Goal: Task Accomplishment & Management: Use online tool/utility

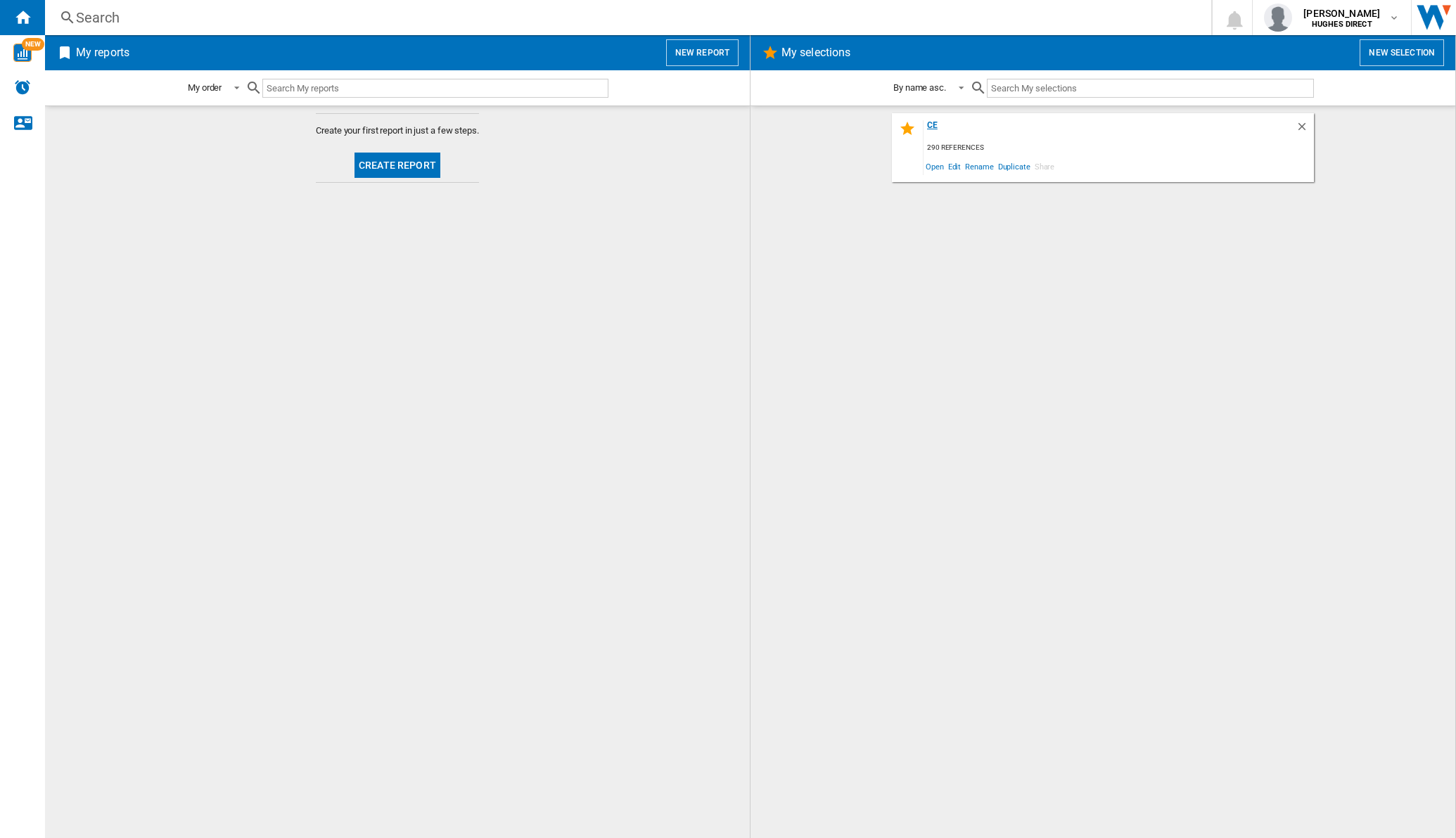
click at [933, 128] on div "ce" at bounding box center [1110, 130] width 372 height 19
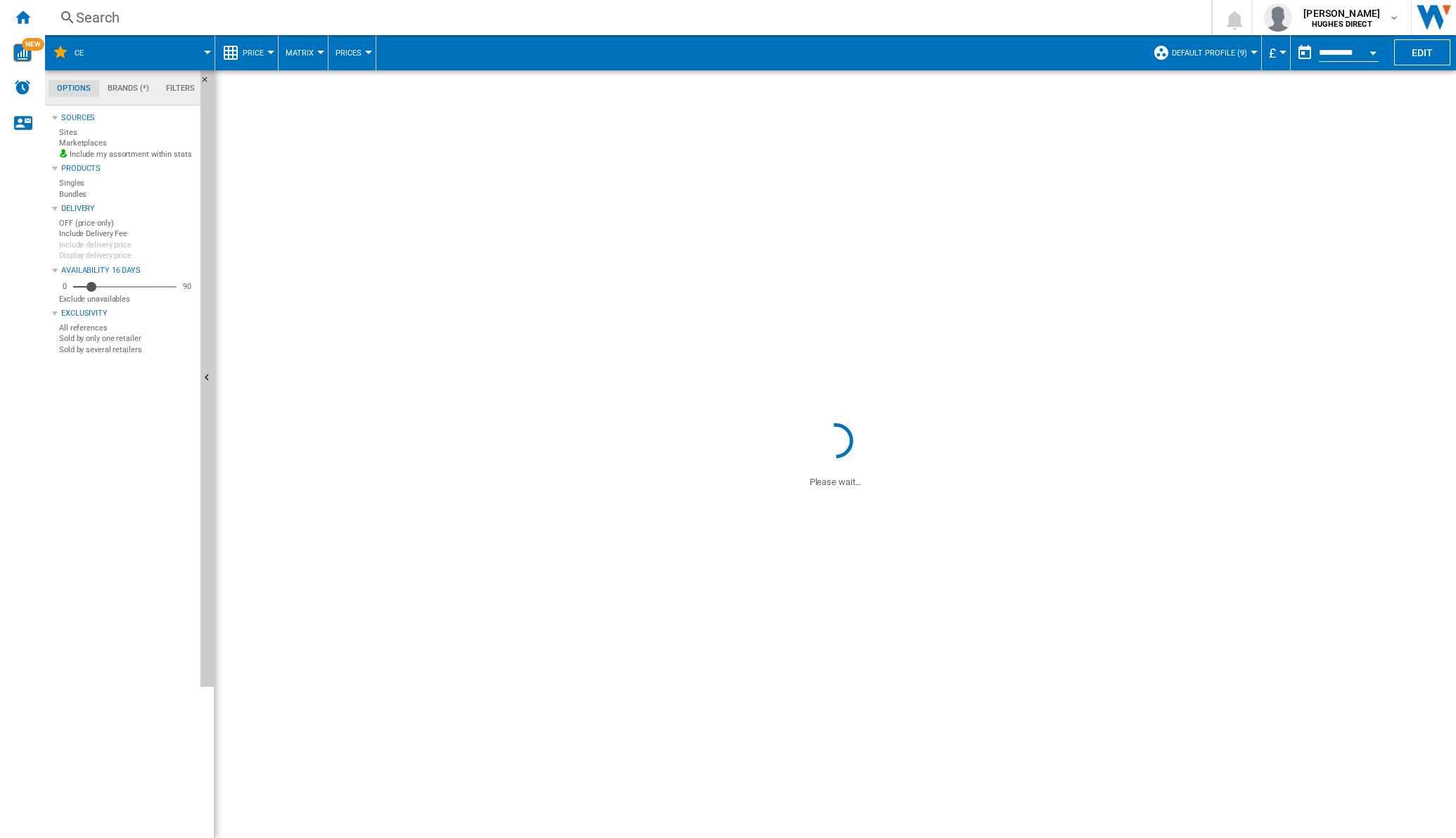
click at [317, 56] on button "Matrix" at bounding box center [303, 53] width 35 height 35
click at [315, 49] on md-backdrop at bounding box center [728, 419] width 1456 height 838
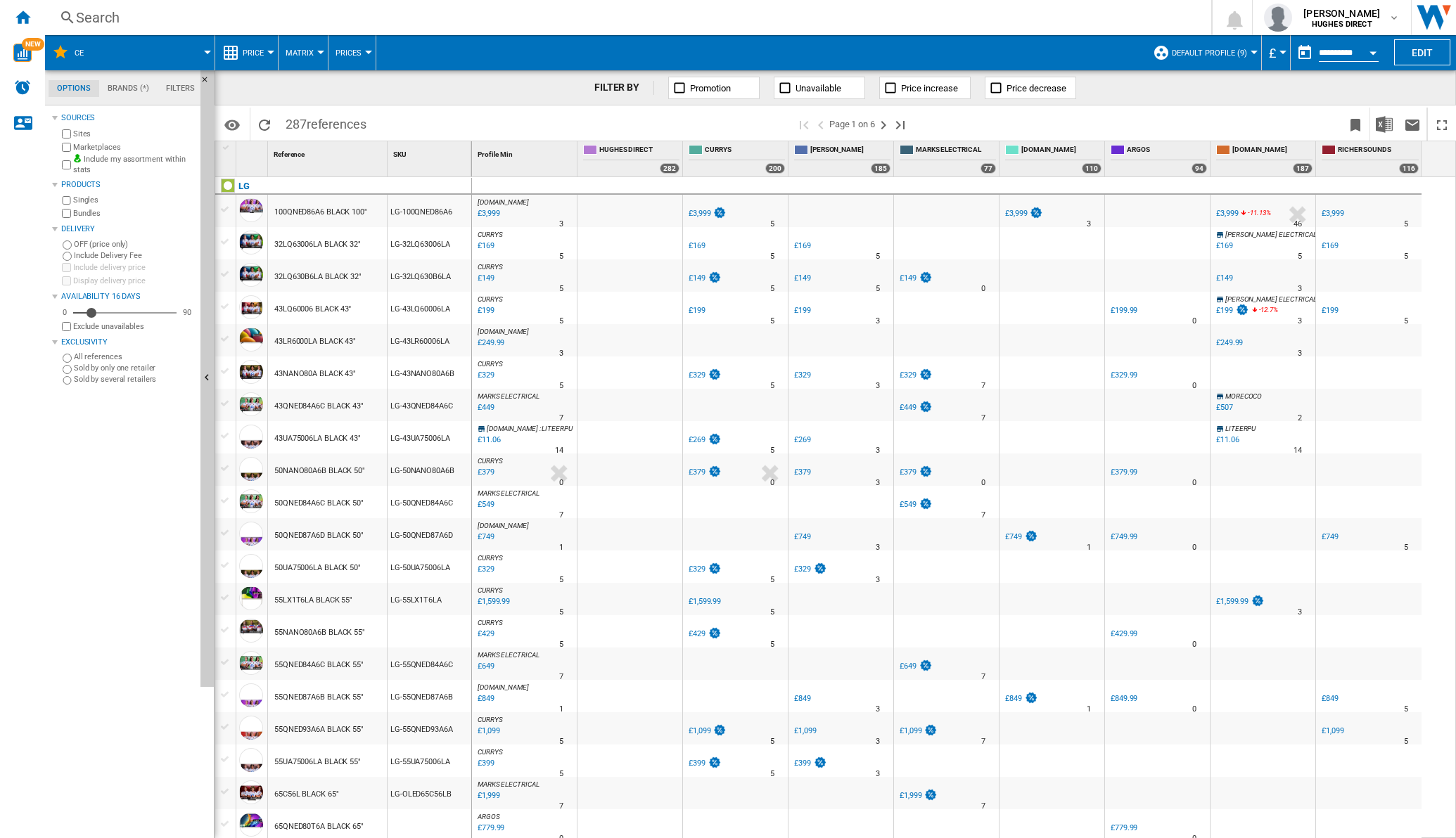
click at [313, 50] on md-backdrop at bounding box center [728, 419] width 1456 height 838
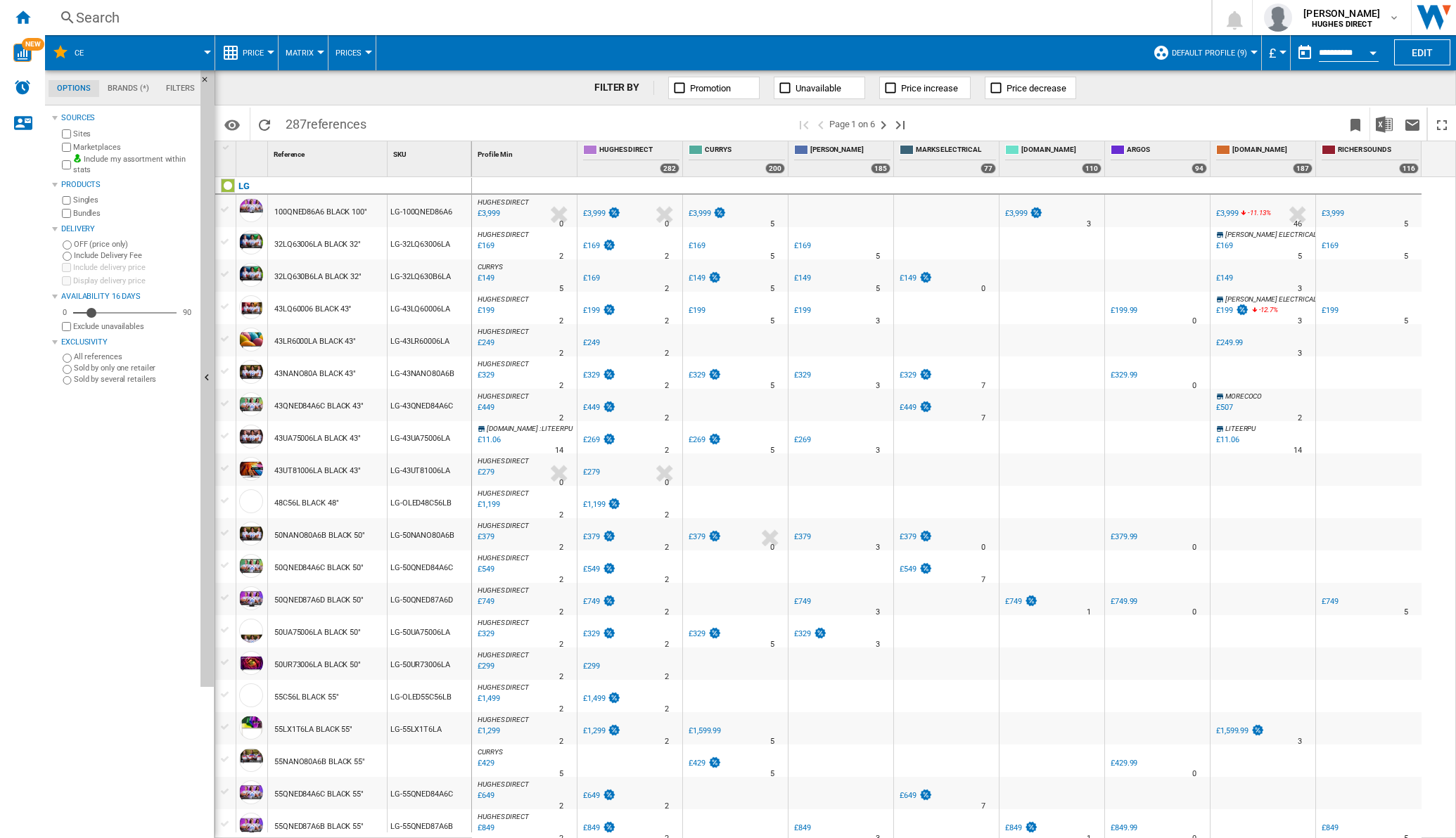
click at [318, 51] on md-backdrop at bounding box center [728, 419] width 1456 height 838
click at [313, 64] on md-backdrop at bounding box center [728, 419] width 1456 height 838
click at [320, 53] on md-backdrop at bounding box center [728, 419] width 1456 height 838
click at [303, 44] on button "Matrix" at bounding box center [303, 53] width 35 height 35
click at [305, 118] on span "Ranking" at bounding box center [308, 120] width 38 height 13
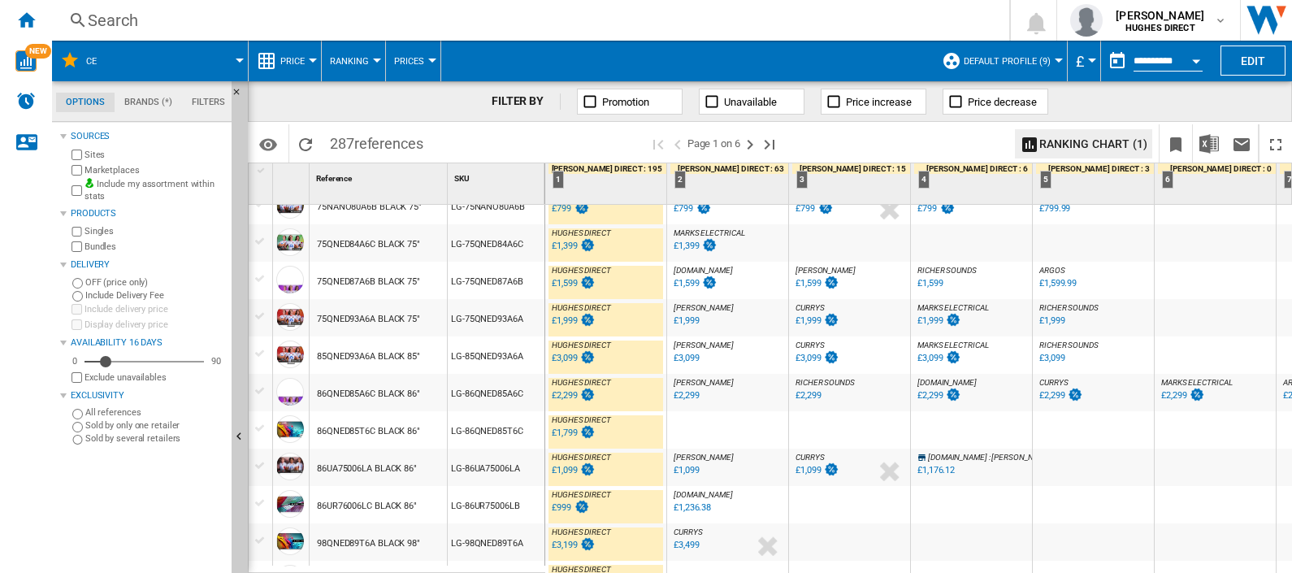
scroll to position [1526, 0]
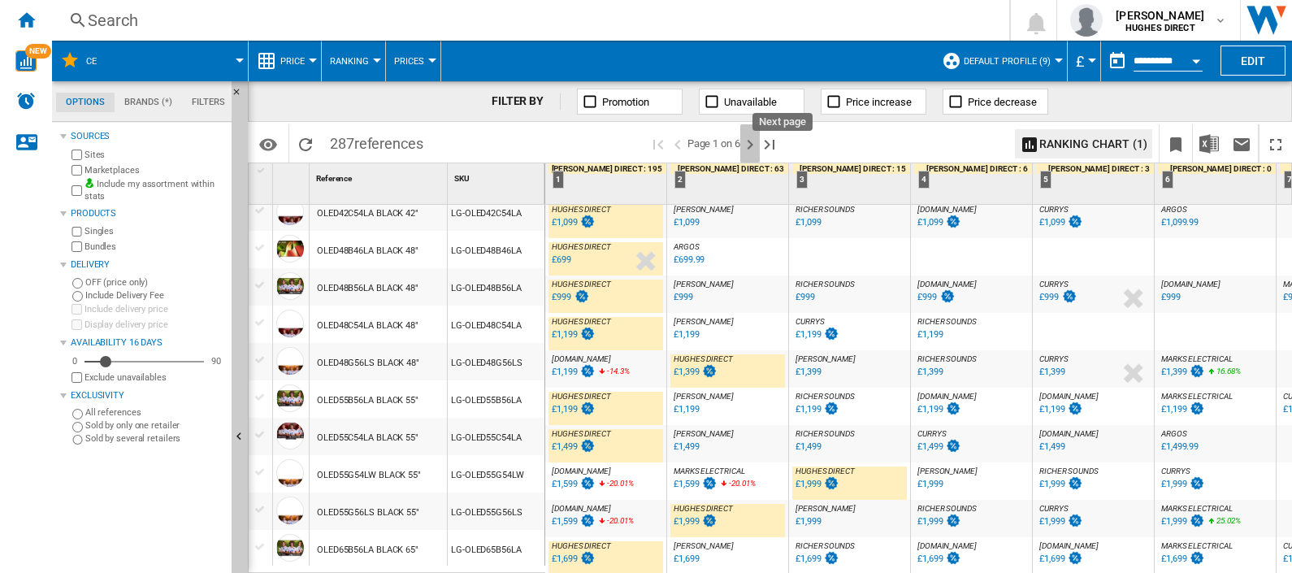
click at [755, 139] on ng-md-icon "Next page" at bounding box center [749, 144] width 19 height 19
